Goal: Information Seeking & Learning: Check status

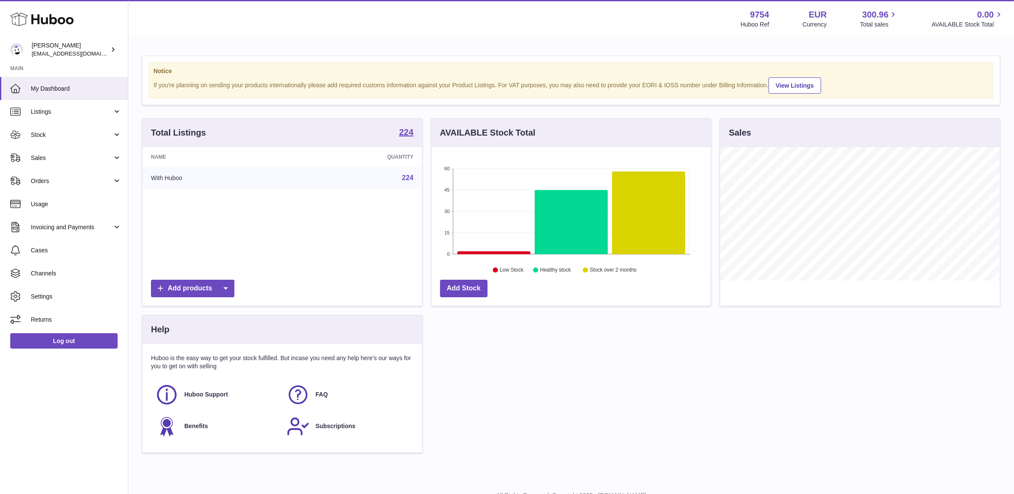
scroll to position [133, 279]
drag, startPoint x: 58, startPoint y: 156, endPoint x: 61, endPoint y: 168, distance: 11.9
click at [58, 156] on span "Sales" at bounding box center [72, 158] width 82 height 8
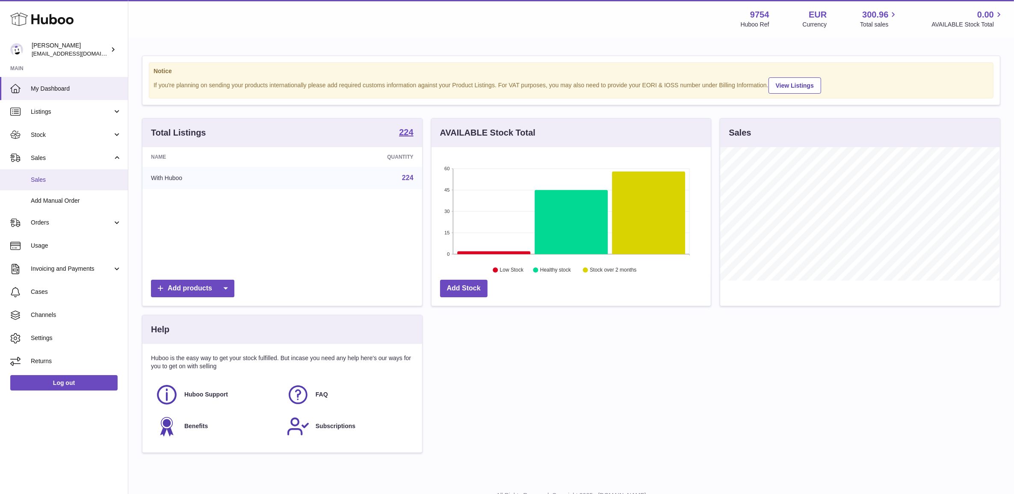
click at [64, 176] on span "Sales" at bounding box center [76, 180] width 91 height 8
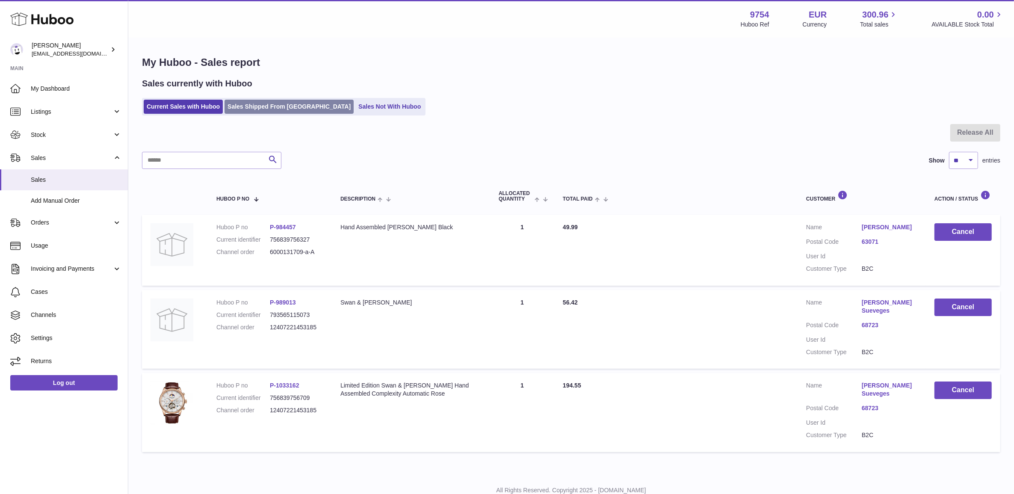
click at [259, 100] on link "Sales Shipped From [GEOGRAPHIC_DATA]" at bounding box center [289, 107] width 129 height 14
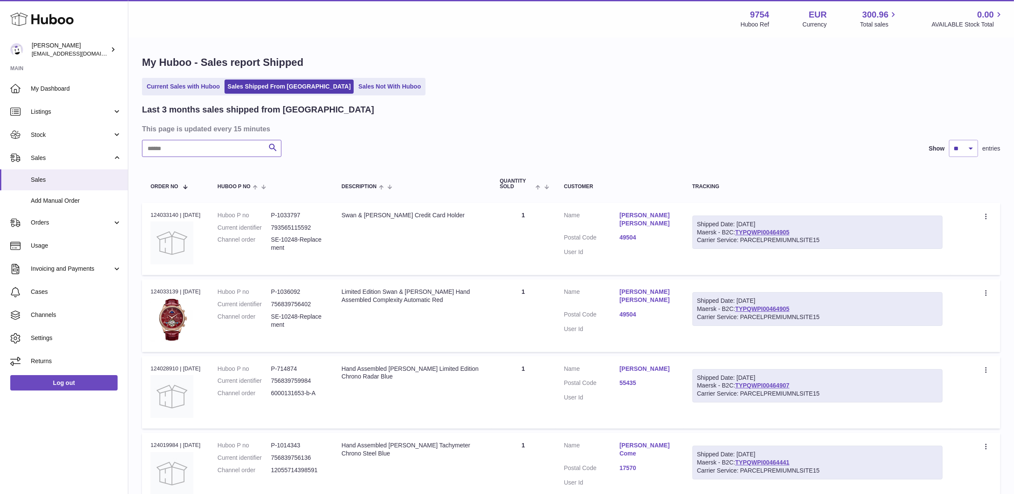
click at [170, 153] on input "text" at bounding box center [211, 148] width 139 height 17
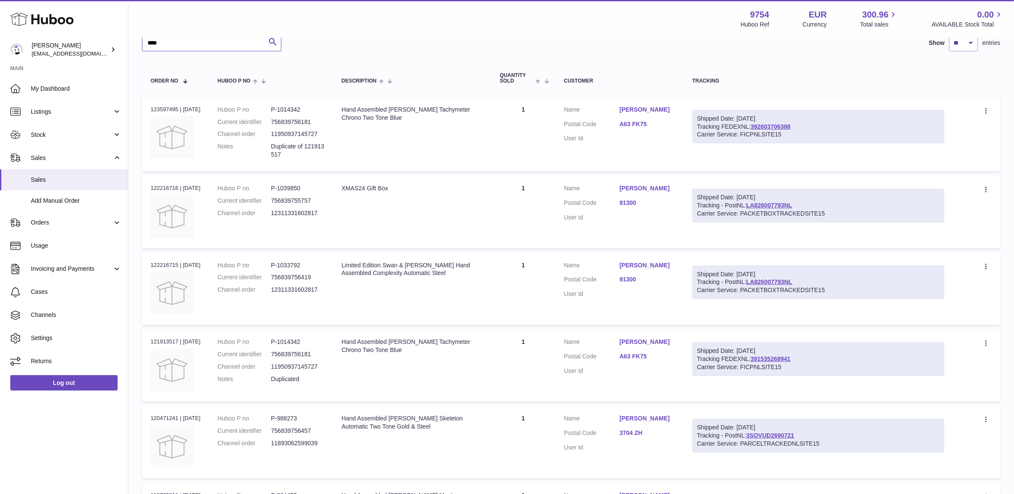
scroll to position [107, 0]
type input "****"
click at [167, 104] on div "Order no 123597495 | 29th Jul" at bounding box center [176, 108] width 50 height 8
copy div "123597495"
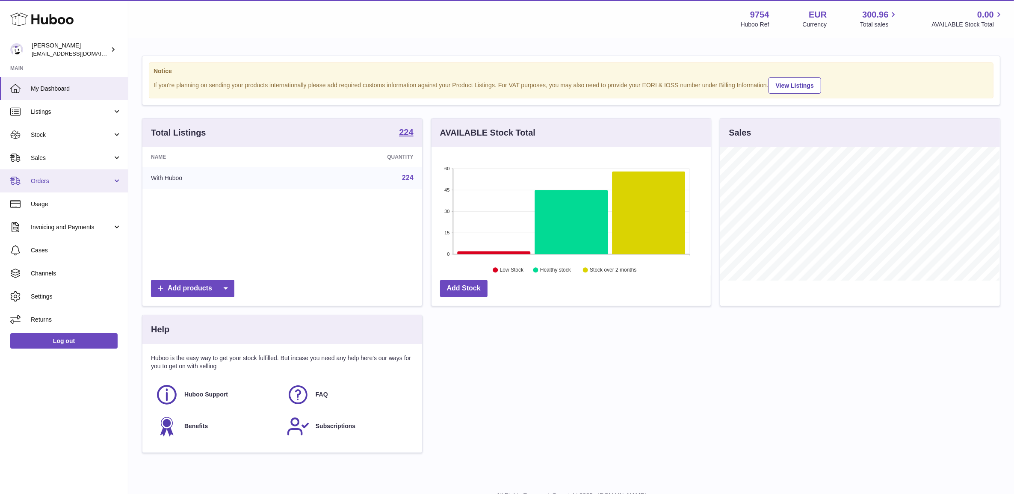
scroll to position [133, 279]
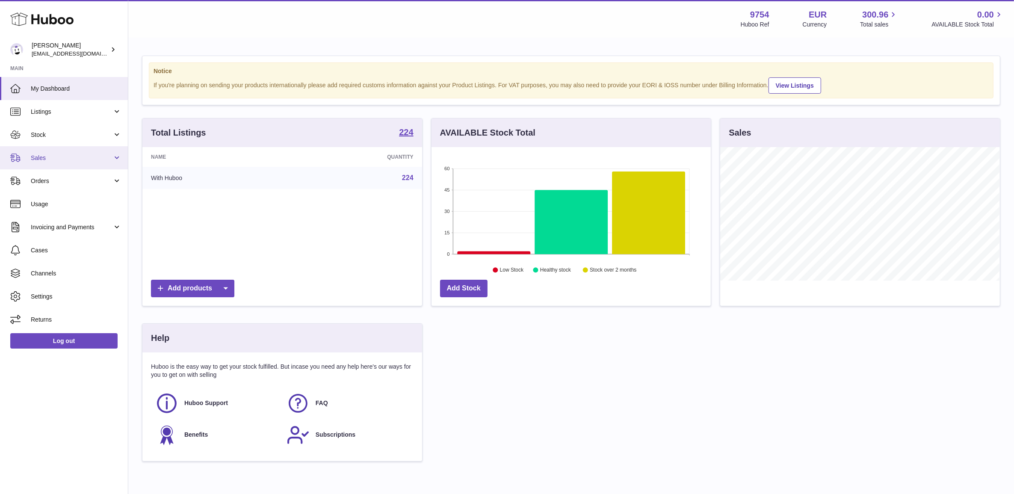
click at [47, 152] on link "Sales" at bounding box center [64, 157] width 128 height 23
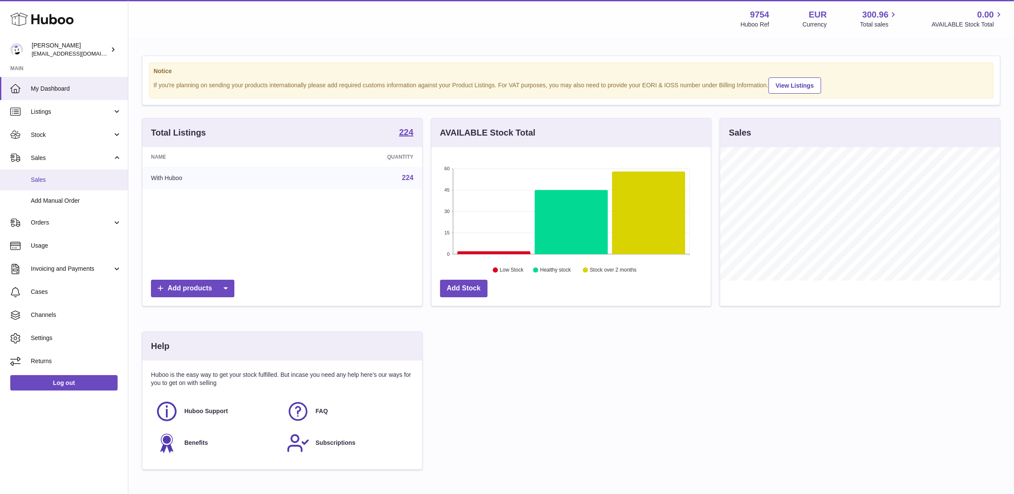
click at [52, 176] on span "Sales" at bounding box center [76, 180] width 91 height 8
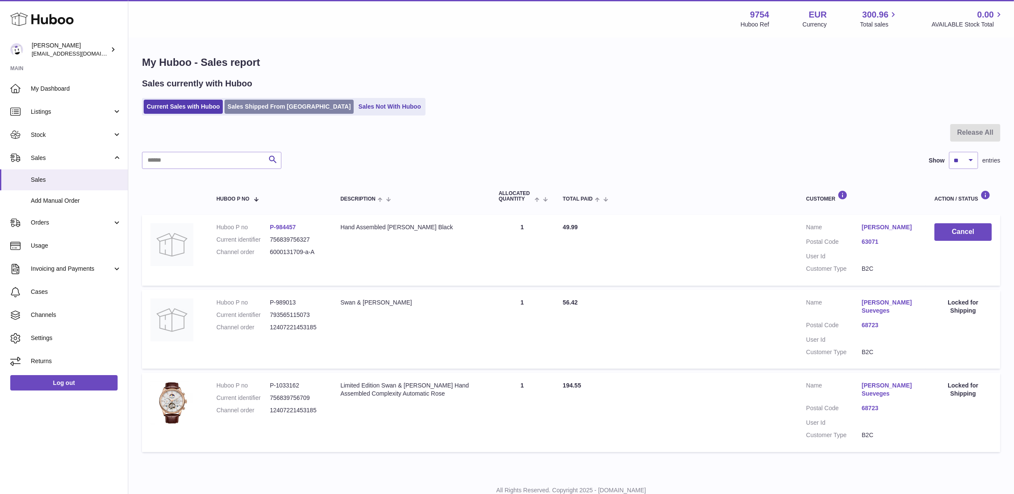
click at [266, 106] on link "Sales Shipped From Huboo" at bounding box center [289, 107] width 129 height 14
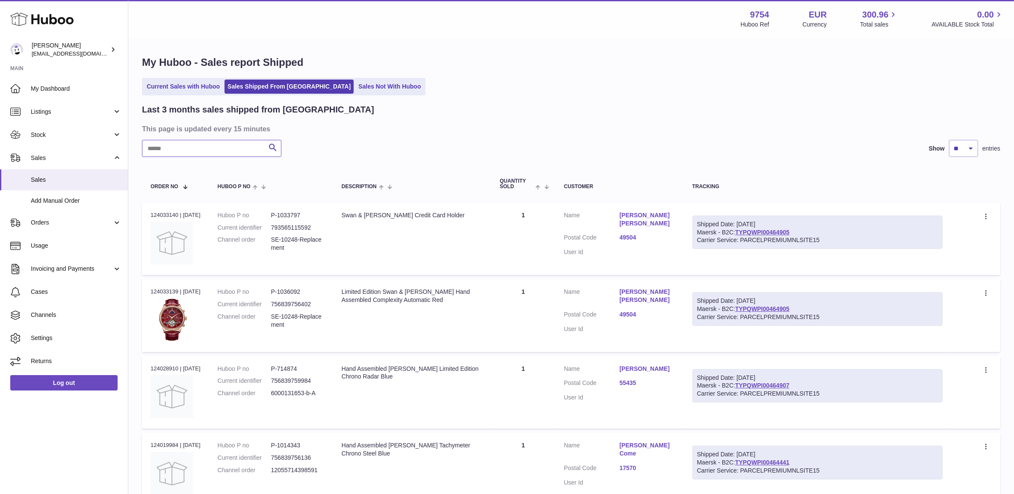
click at [198, 150] on input "text" at bounding box center [211, 148] width 139 height 17
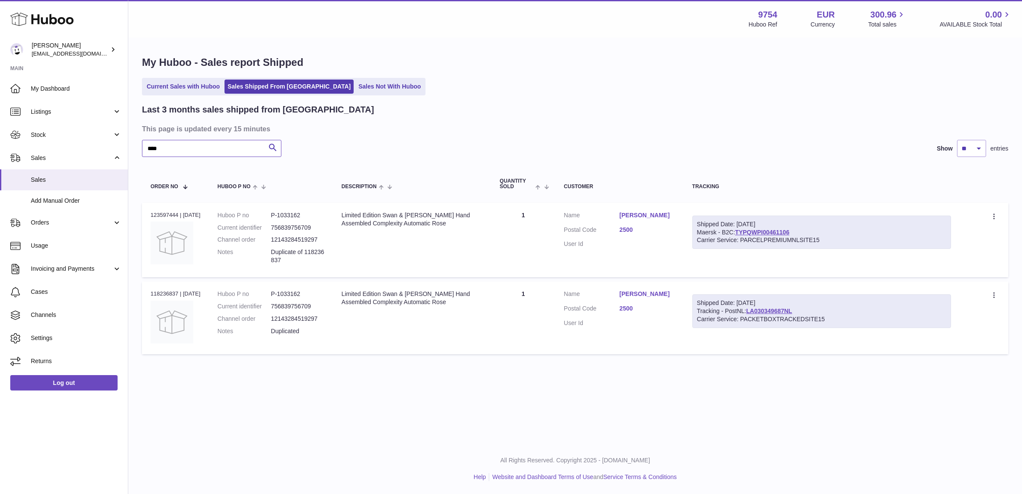
type input "****"
click at [296, 254] on p "Duplicate of 118236837" at bounding box center [297, 256] width 53 height 16
copy tr "Duplicate of 118236837 Description"
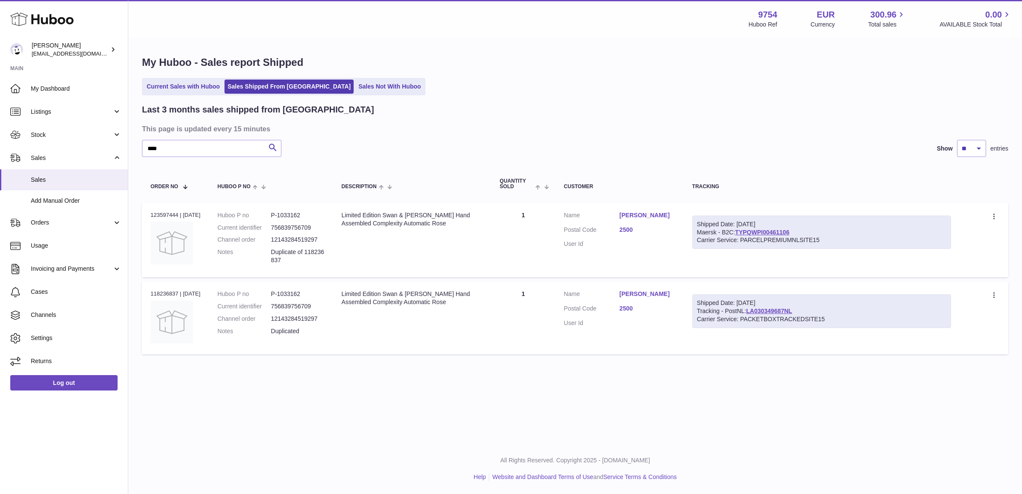
click at [161, 212] on div "Order no 123597444 | 4th Jun" at bounding box center [176, 215] width 50 height 8
copy div "123597444"
click at [191, 151] on input "****" at bounding box center [211, 148] width 139 height 17
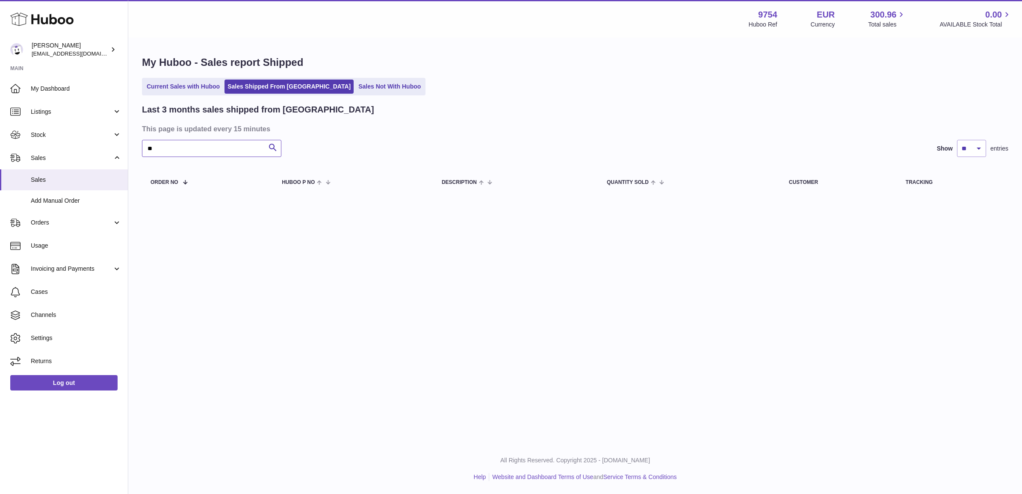
type input "*"
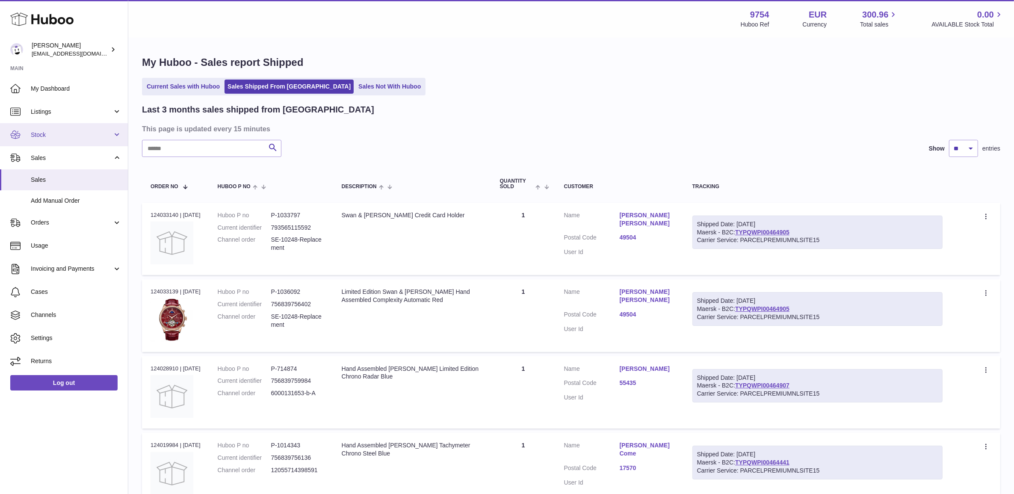
click at [76, 135] on span "Stock" at bounding box center [72, 135] width 82 height 8
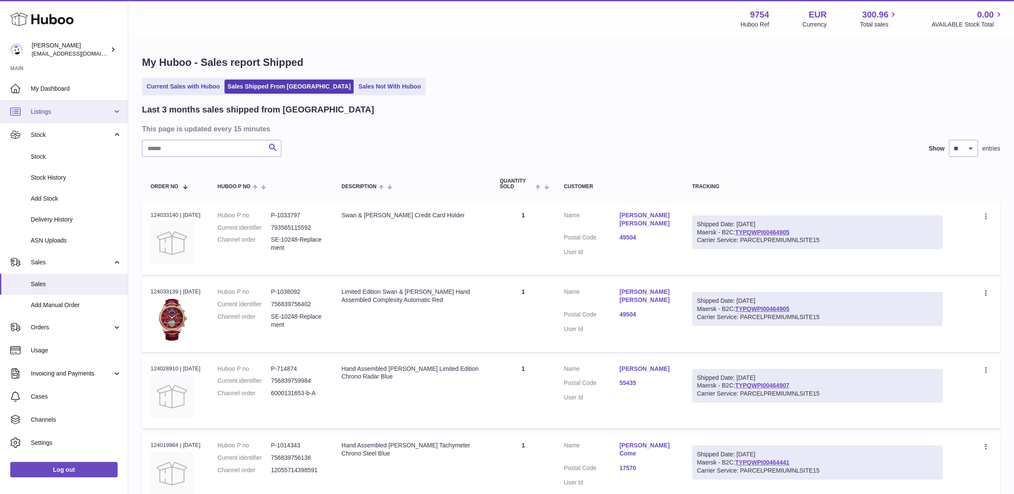
click at [73, 110] on span "Listings" at bounding box center [72, 112] width 82 height 8
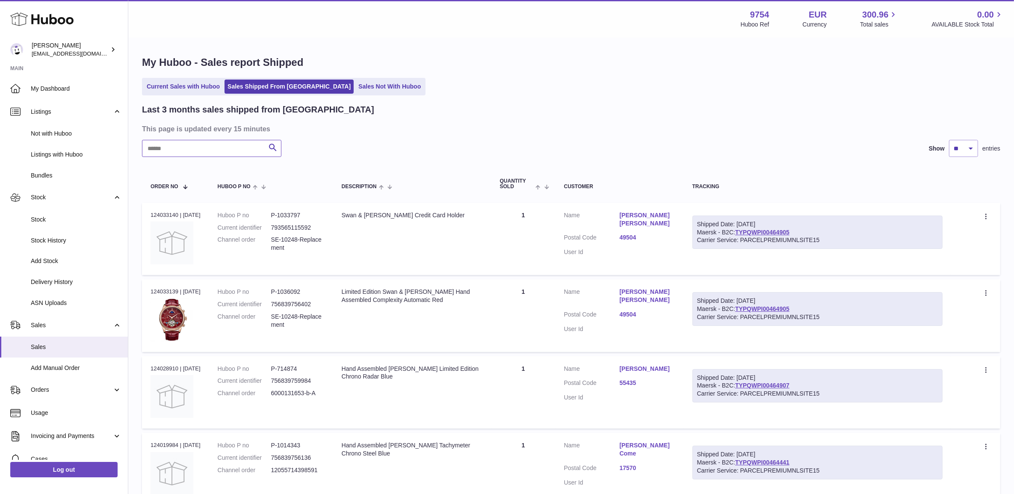
click at [214, 155] on input "text" at bounding box center [211, 148] width 139 height 17
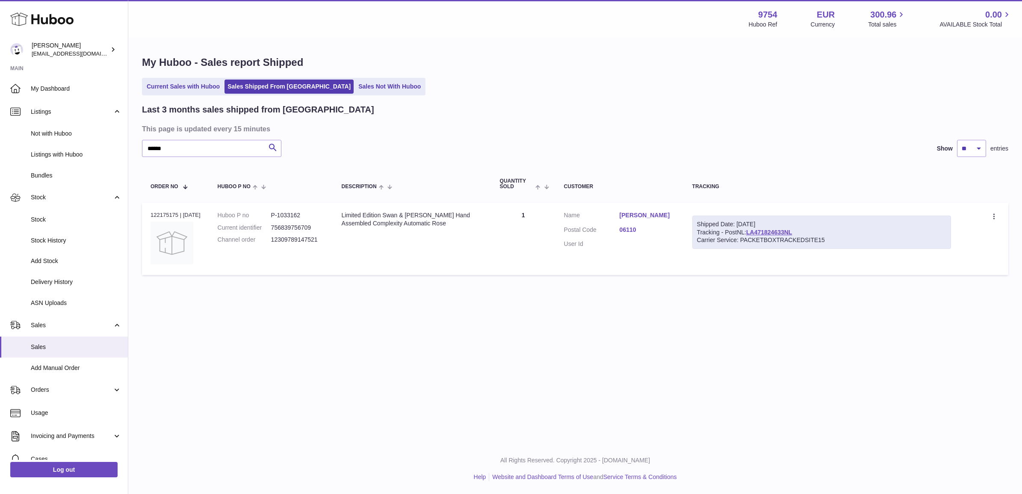
click at [290, 213] on dd "P-1033162" at bounding box center [297, 215] width 53 height 8
copy dd "1033162"
click at [291, 242] on dd "12309789147521" at bounding box center [297, 240] width 53 height 8
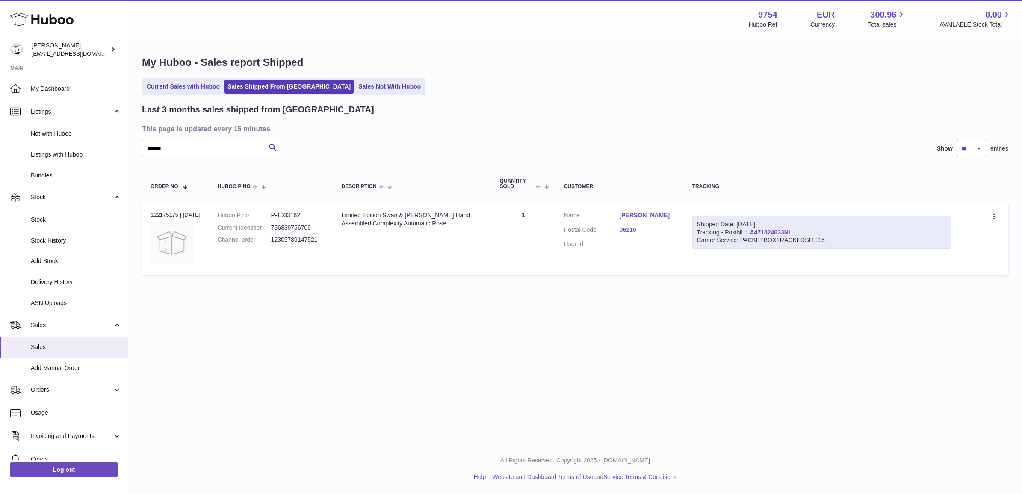
click at [180, 215] on div "Order no 122175175 | 2nd Aug" at bounding box center [176, 215] width 50 height 8
click at [162, 216] on div "Order no 122175175 | 2nd Aug" at bounding box center [176, 215] width 50 height 8
copy div "122175175"
click at [207, 151] on input "*****" at bounding box center [211, 148] width 139 height 17
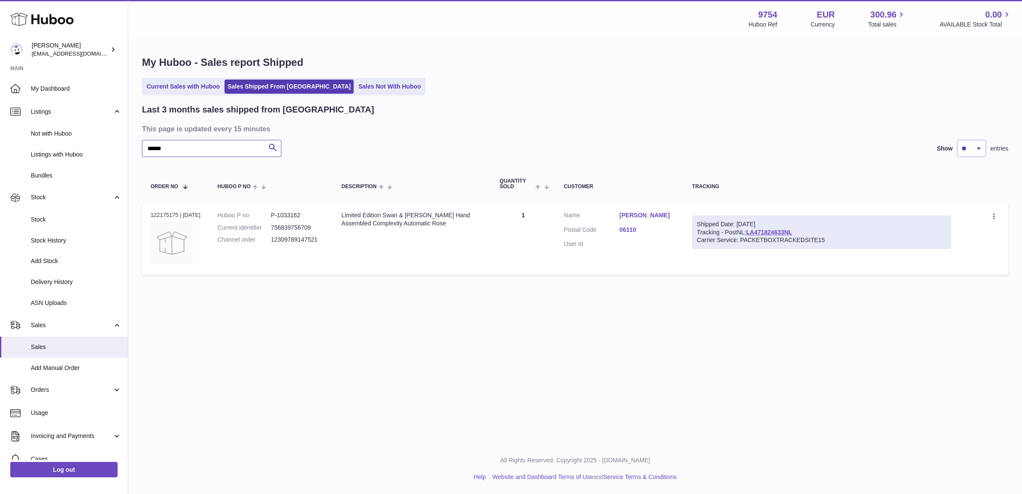
click at [207, 151] on input "*****" at bounding box center [211, 148] width 139 height 17
type input "*"
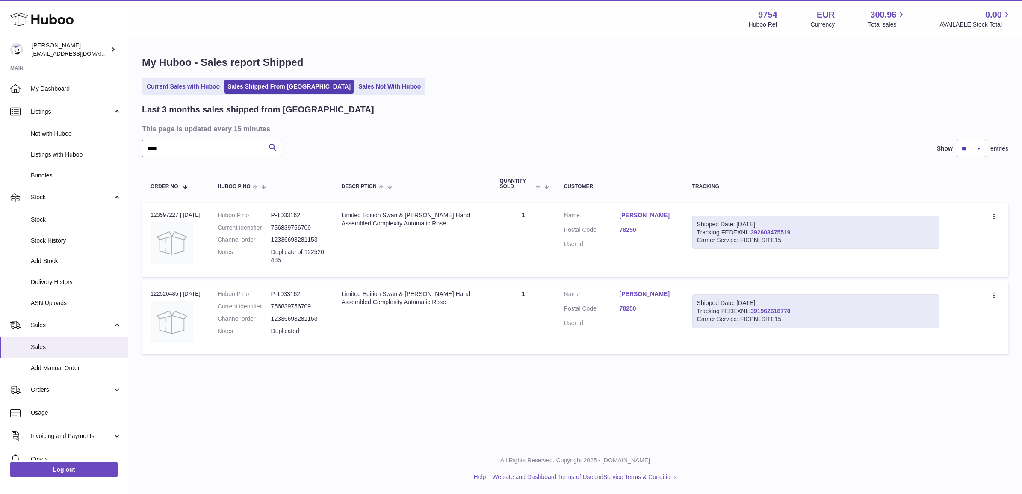
type input "****"
drag, startPoint x: 284, startPoint y: 242, endPoint x: 282, endPoint y: 251, distance: 9.2
click at [284, 244] on dd "12336693281153" at bounding box center [297, 240] width 53 height 8
click at [293, 237] on dd "12336693281153" at bounding box center [297, 240] width 53 height 8
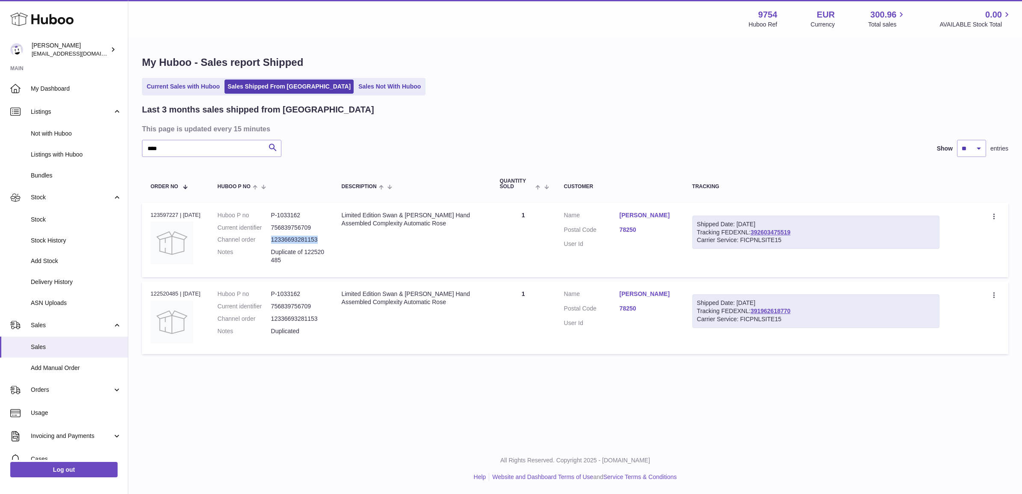
copy dd "12336693281153"
click at [166, 213] on div "Order no 123597227 | 8th Aug" at bounding box center [176, 215] width 50 height 8
copy div "123597227"
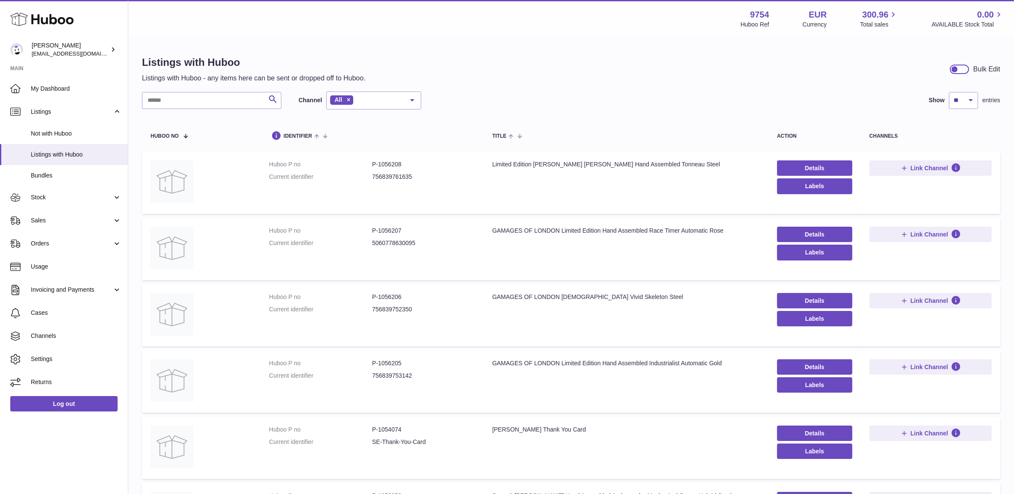
click at [199, 110] on div "Search Channel All All eBay Amazon Shopify Woocommerce Etsy No elements found. …" at bounding box center [571, 461] width 858 height 738
click at [198, 103] on input "text" at bounding box center [211, 100] width 139 height 17
type input "*"
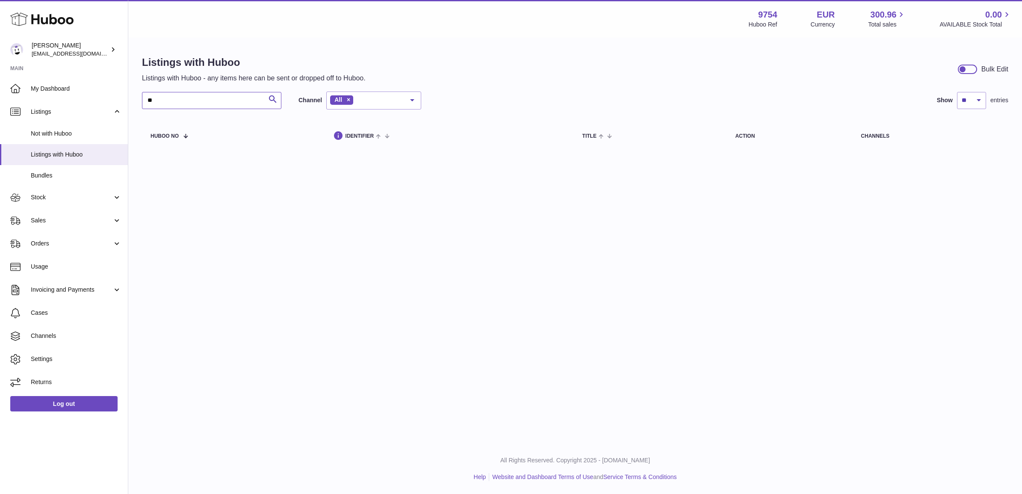
type input "*"
type input "****"
click at [214, 98] on input "****" at bounding box center [211, 100] width 139 height 17
